Goal: Task Accomplishment & Management: Manage account settings

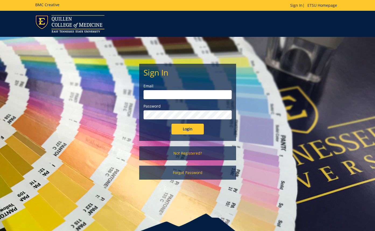
click at [184, 93] on input "email" at bounding box center [188, 94] width 88 height 9
type input "[EMAIL_ADDRESS][DOMAIN_NAME]"
click at [178, 130] on input "Login" at bounding box center [188, 129] width 32 height 11
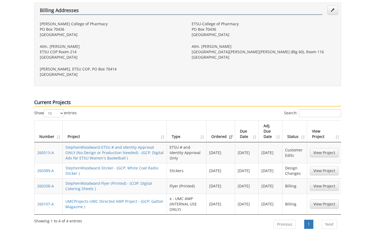
scroll to position [227, 0]
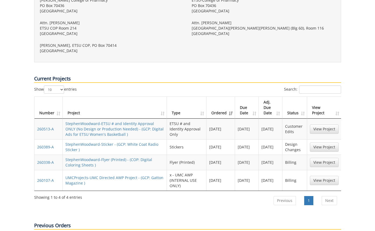
click at [135, 119] on td "StephenWoodward-ETSU # and Identity Approval ONLY (No Design or Production Need…" at bounding box center [115, 129] width 104 height 21
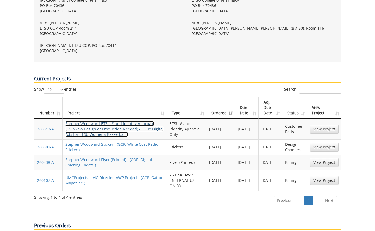
click at [136, 121] on link "StephenWoodward-ETSU # and Identity Approval ONLY (No Design or Production Need…" at bounding box center [114, 129] width 98 height 16
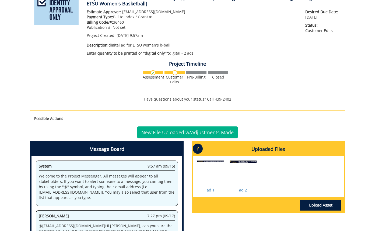
scroll to position [118, 0]
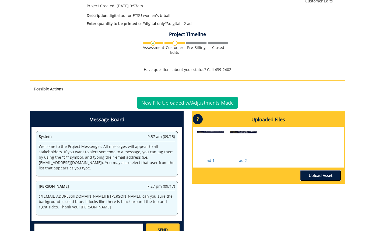
click at [326, 176] on link "Upload Asset" at bounding box center [320, 176] width 41 height 11
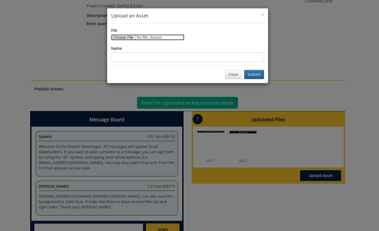
click at [124, 37] on input "File" at bounding box center [147, 37] width 73 height 6
type input "C:\fakepath\COP ad for ETSU women's b-ball f25 1482w v2.jpg"
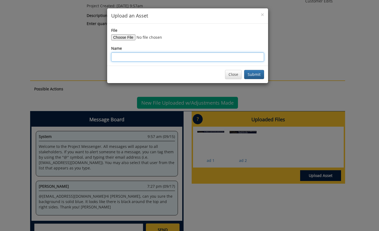
click at [190, 57] on input "Name" at bounding box center [187, 57] width 153 height 9
type input "revised ad"
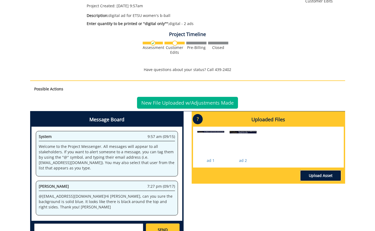
click at [313, 175] on link "Upload Asset" at bounding box center [320, 176] width 41 height 11
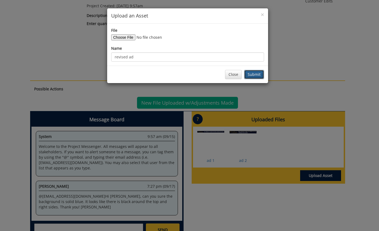
click at [247, 76] on button "Submit" at bounding box center [254, 74] width 20 height 9
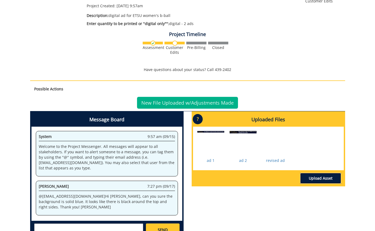
click at [320, 180] on link "Upload Asset" at bounding box center [320, 178] width 41 height 11
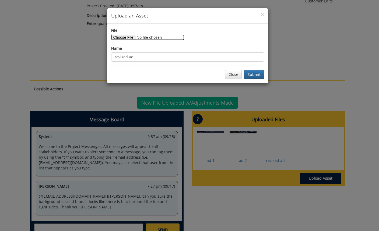
click at [123, 37] on input "File" at bounding box center [147, 37] width 73 height 6
type input "C:\fakepath\COP ad for ETSU women's b-ball f25 2268w v2.jpg"
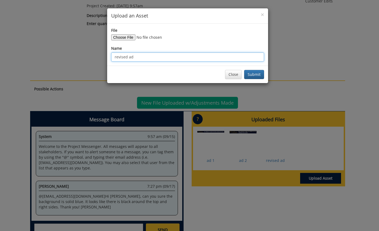
click at [198, 58] on input "revised ad" at bounding box center [187, 57] width 153 height 9
type input "revised ad 2"
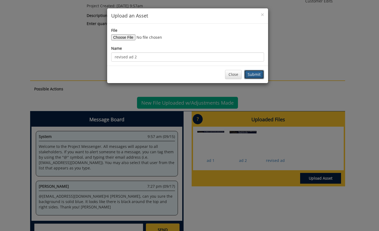
click at [251, 76] on button "Submit" at bounding box center [254, 74] width 20 height 9
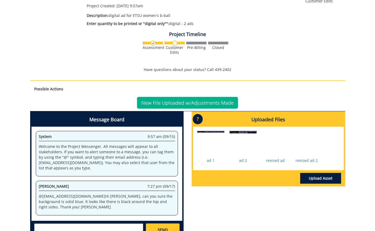
click at [278, 158] on p "revised ad" at bounding box center [275, 160] width 27 height 5
click at [278, 161] on link "revised ad" at bounding box center [275, 160] width 19 height 5
click at [129, 228] on textarea at bounding box center [88, 230] width 109 height 13
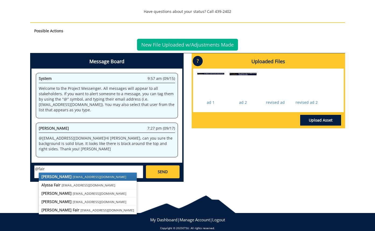
click at [74, 178] on small "[EMAIL_ADDRESS][DOMAIN_NAME]" at bounding box center [100, 177] width 54 height 4
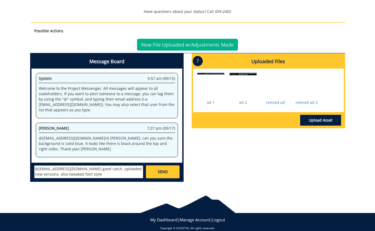
type textarea "@[EMAIL_ADDRESS][DOMAIN_NAME] good catch. uploaded new versions. also tweaked f…"
click at [159, 176] on link "SEND" at bounding box center [162, 172] width 33 height 13
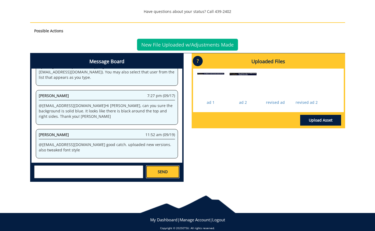
scroll to position [278, 0]
click at [181, 40] on link "New File Uploaded w/Adjustments Made" at bounding box center [187, 45] width 101 height 12
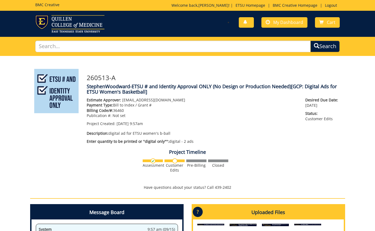
scroll to position [33, 0]
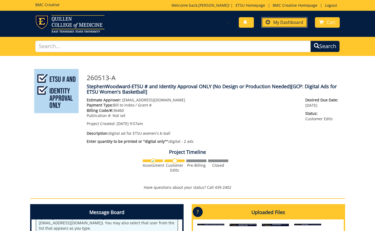
click at [287, 26] on link "My Dashboard" at bounding box center [285, 22] width 46 height 11
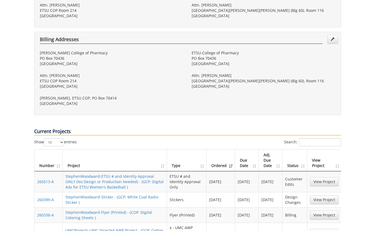
scroll to position [199, 0]
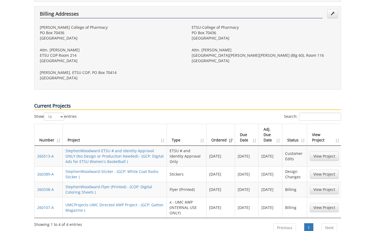
click at [149, 167] on td "StephenWoodward-Sticker - (GCP: White Coat Radio Sticker )" at bounding box center [115, 174] width 104 height 15
click at [146, 169] on link "StephenWoodward-Sticker - (GCP: White Coat Radio Sticker )" at bounding box center [111, 174] width 93 height 11
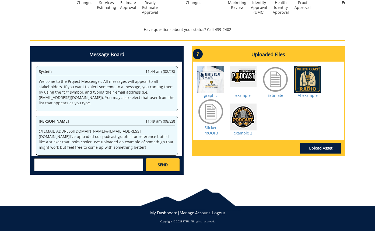
scroll to position [691, 0]
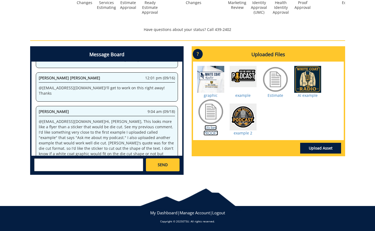
click at [213, 131] on link "Sticker PROOF3" at bounding box center [211, 130] width 15 height 11
